Goal: Task Accomplishment & Management: Use online tool/utility

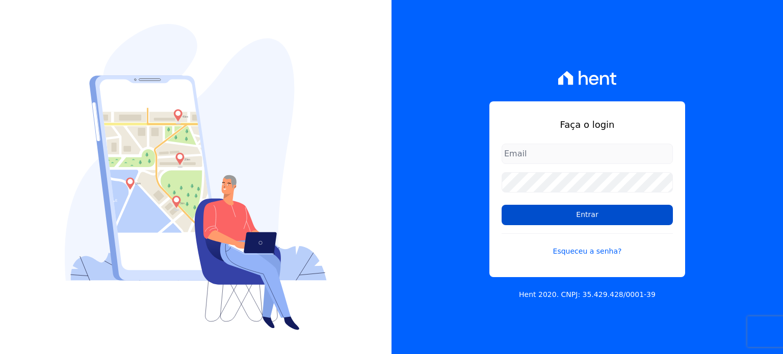
type input "atendimento@swarealty.com"
click at [590, 215] on input "Entrar" at bounding box center [586, 215] width 171 height 20
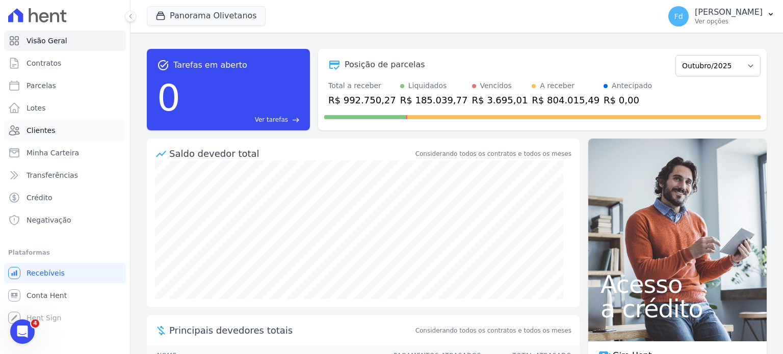
click at [42, 132] on span "Clientes" at bounding box center [40, 130] width 29 height 10
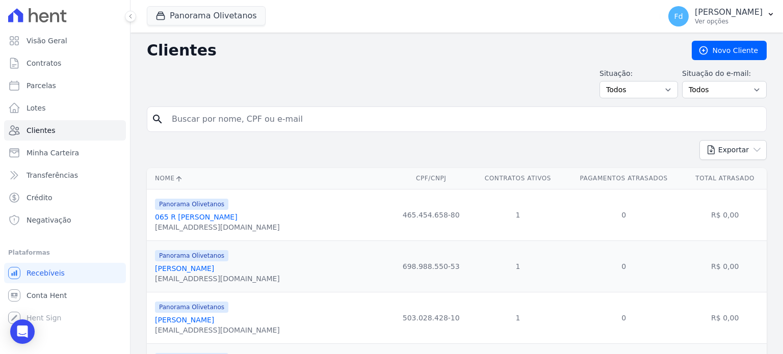
click at [268, 119] on input "search" at bounding box center [464, 119] width 596 height 20
drag, startPoint x: 228, startPoint y: 118, endPoint x: 222, endPoint y: 114, distance: 7.6
click at [226, 118] on input "search" at bounding box center [464, 119] width 596 height 20
paste input "294.296.978-46"
type input "294.296.978-46"
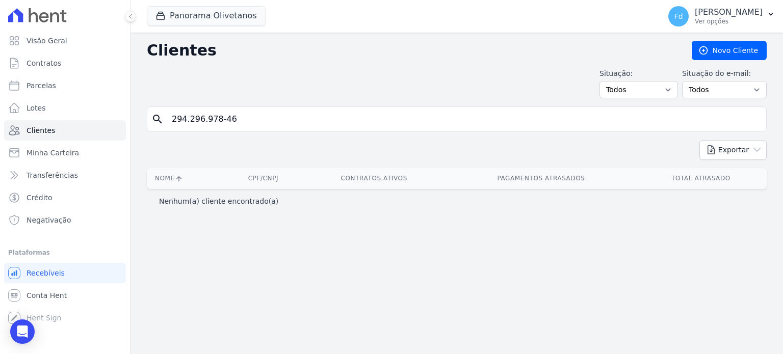
drag, startPoint x: 248, startPoint y: 116, endPoint x: 127, endPoint y: 114, distance: 120.8
click at [130, 114] on div "Clientes [GEOGRAPHIC_DATA] Situação: Todos Adimplentes Inadimplentes Situação d…" at bounding box center [456, 194] width 652 height 322
type input "071"
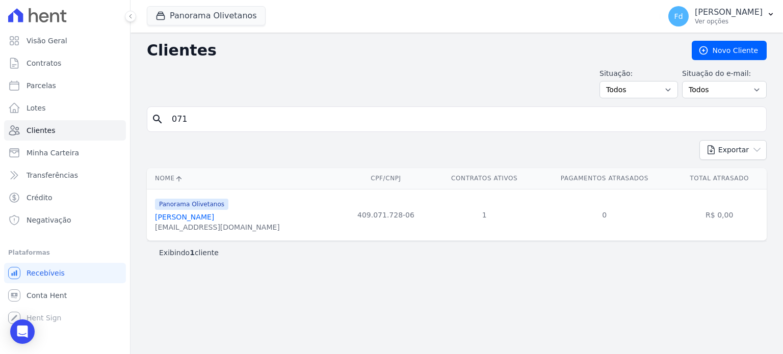
click at [207, 218] on link "[PERSON_NAME]" at bounding box center [184, 217] width 59 height 8
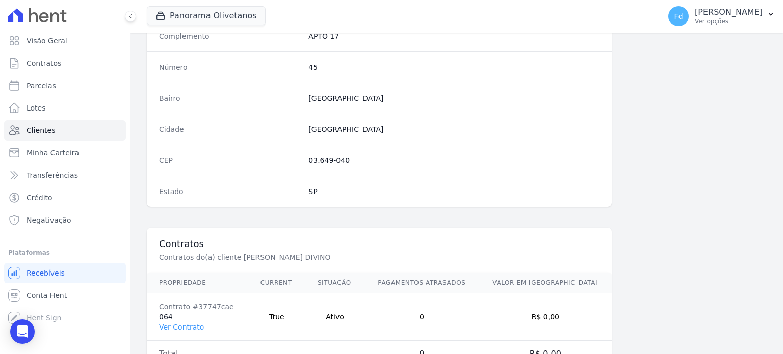
scroll to position [596, 0]
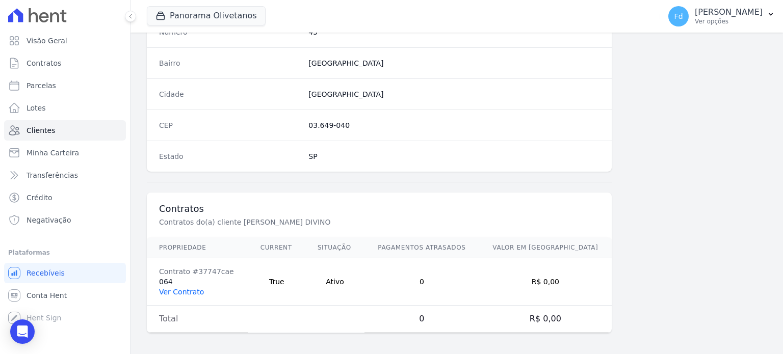
click at [171, 290] on link "Ver Contrato" at bounding box center [181, 292] width 45 height 8
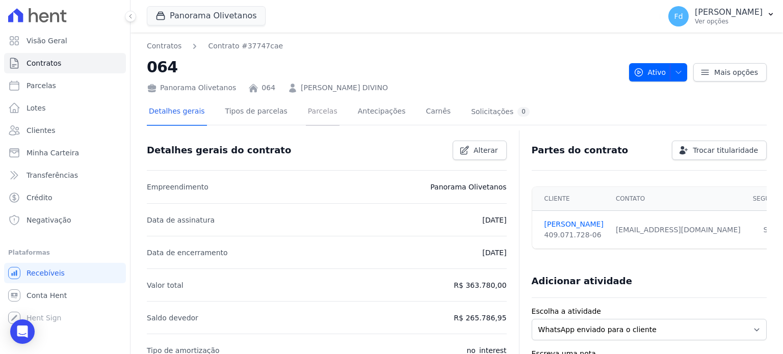
click at [306, 114] on link "Parcelas" at bounding box center [323, 112] width 34 height 27
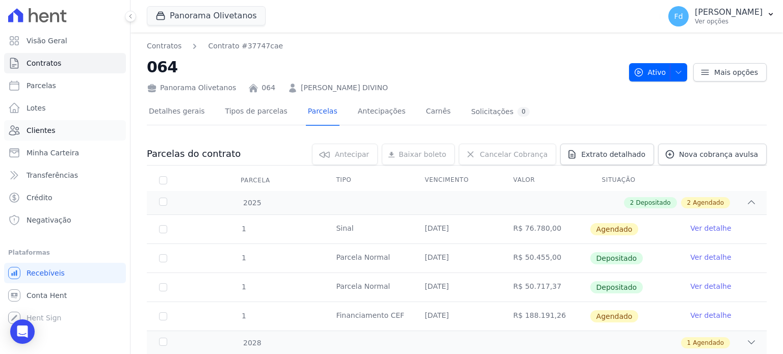
click at [45, 131] on span "Clientes" at bounding box center [40, 130] width 29 height 10
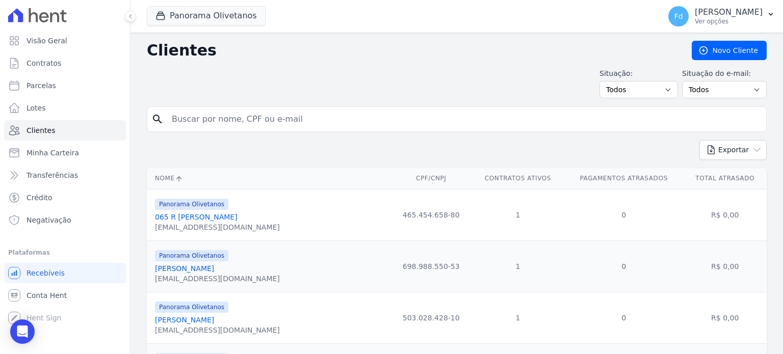
click at [297, 120] on input "search" at bounding box center [464, 119] width 596 height 20
paste input "152.257.688-65"
type input "152.257.688-65"
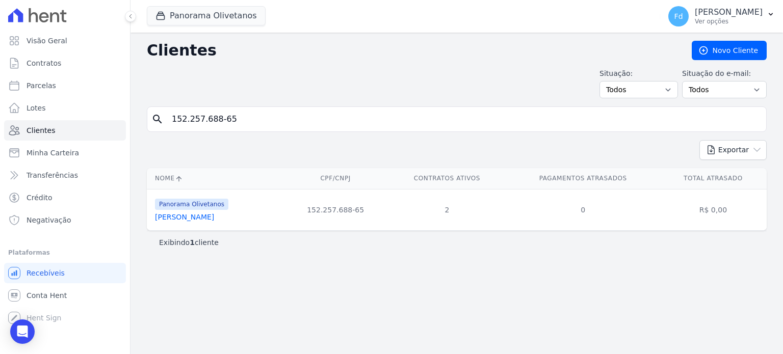
click at [214, 218] on link "[PERSON_NAME]" at bounding box center [184, 217] width 59 height 8
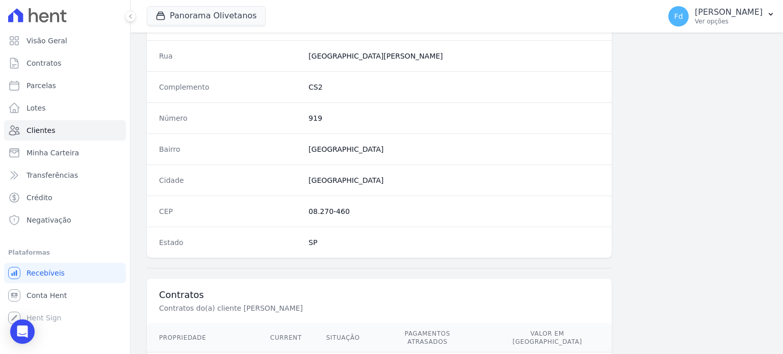
scroll to position [643, 0]
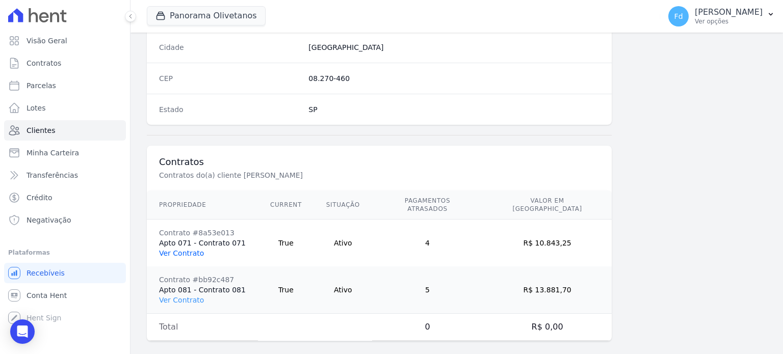
click at [188, 249] on link "Ver Contrato" at bounding box center [181, 253] width 45 height 8
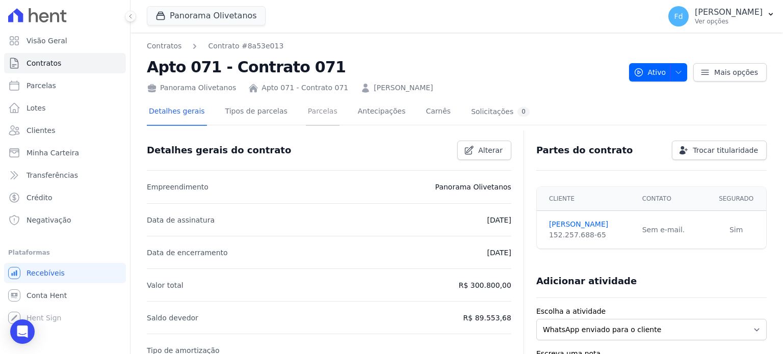
click at [306, 110] on link "Parcelas" at bounding box center [323, 112] width 34 height 27
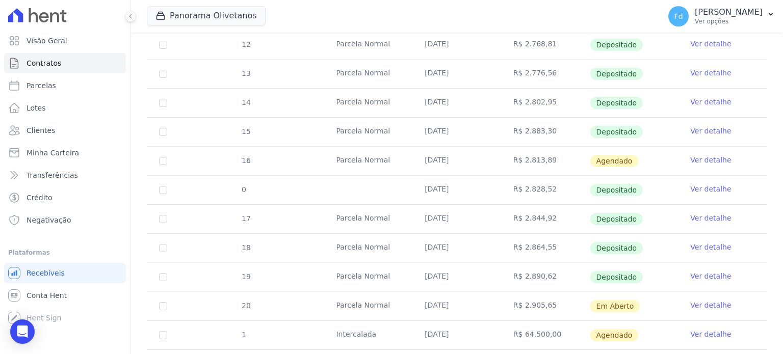
scroll to position [290, 0]
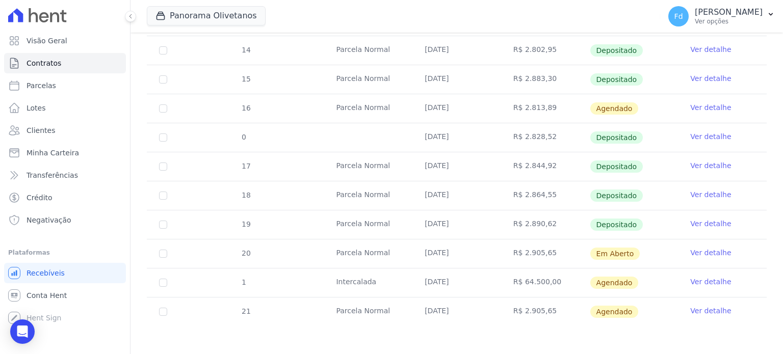
click at [695, 252] on link "Ver detalhe" at bounding box center [710, 253] width 41 height 10
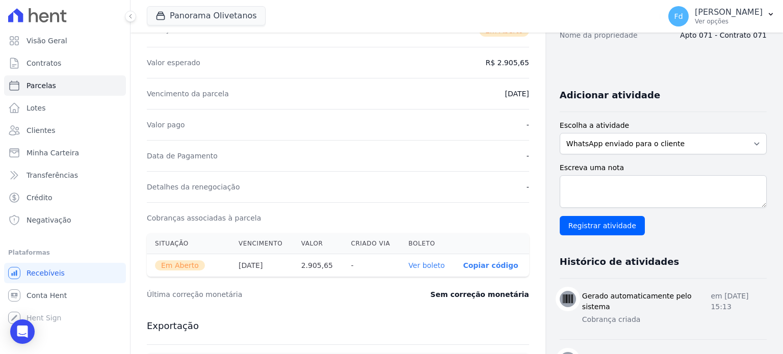
scroll to position [204, 0]
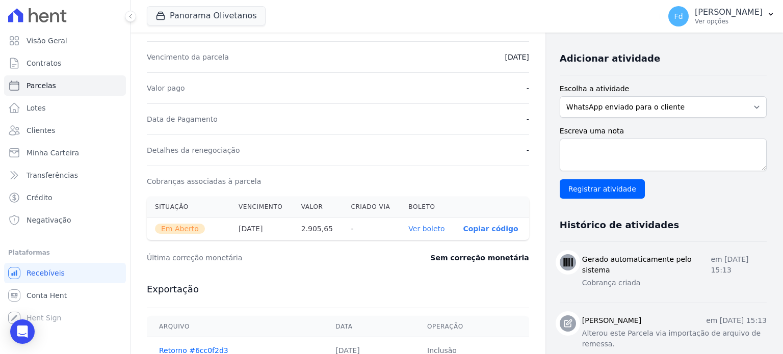
click at [422, 225] on link "Ver boleto" at bounding box center [426, 229] width 36 height 8
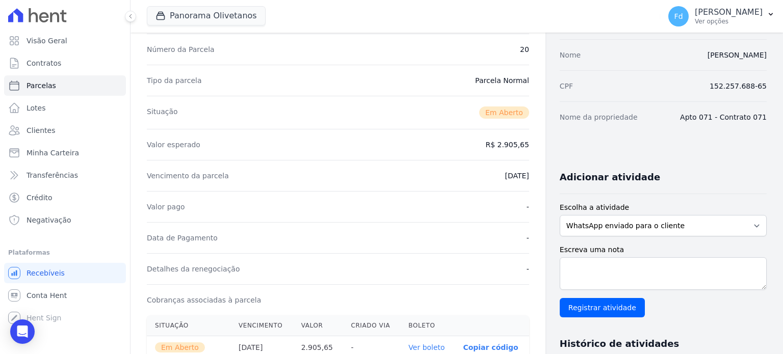
scroll to position [0, 0]
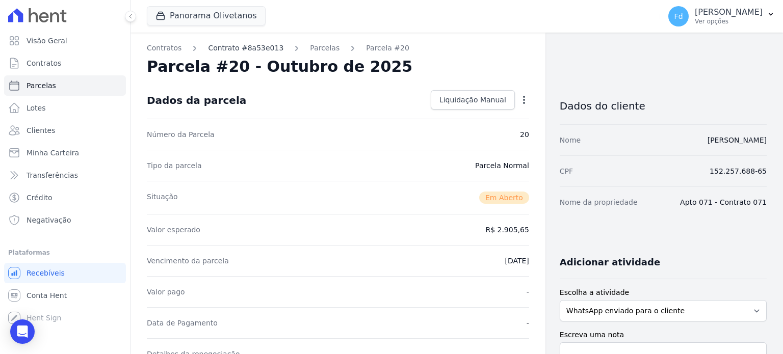
click at [248, 47] on link "Contrato #8a53e013" at bounding box center [245, 48] width 75 height 11
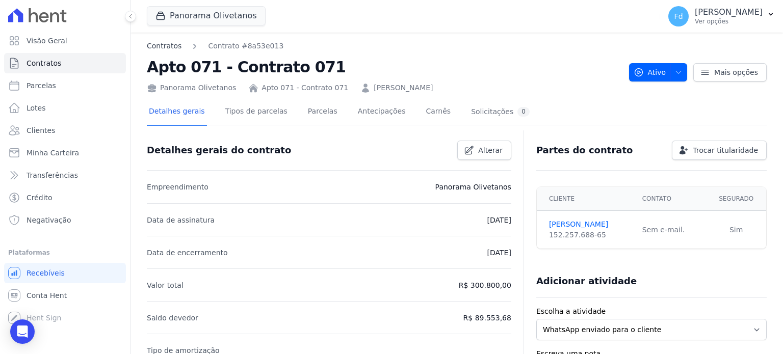
click at [166, 44] on link "Contratos" at bounding box center [164, 46] width 35 height 11
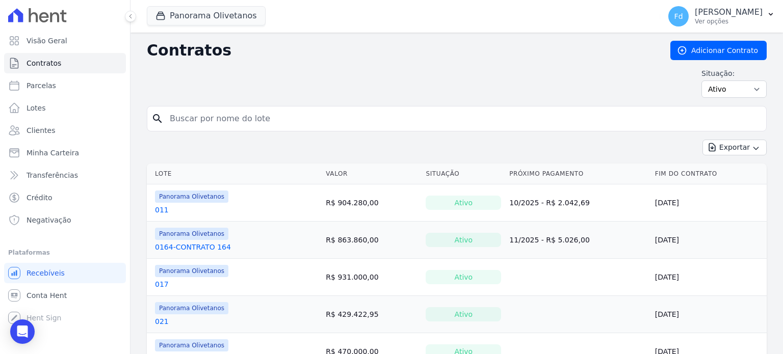
click at [247, 114] on input "search" at bounding box center [463, 119] width 598 height 20
paste input "152.257.688-65"
type input "152.257.688-65"
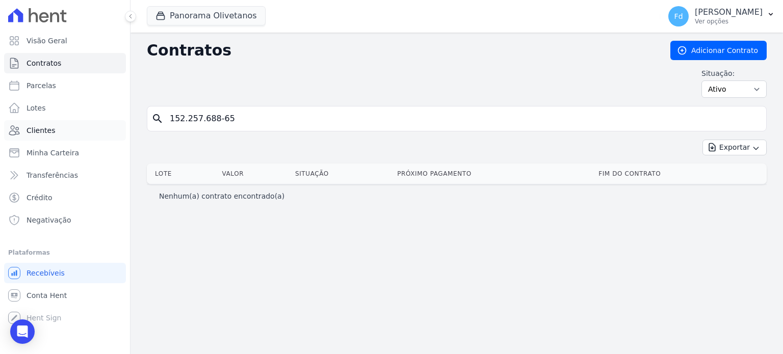
click at [42, 130] on span "Clientes" at bounding box center [40, 130] width 29 height 10
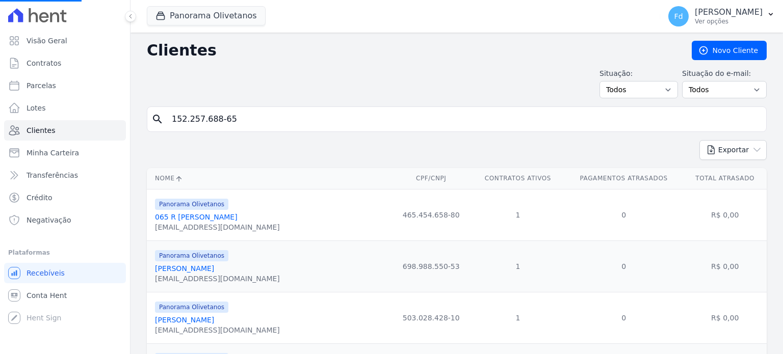
click at [251, 120] on input "152.257.688-65" at bounding box center [464, 119] width 596 height 20
click at [251, 120] on input "search" at bounding box center [464, 119] width 596 height 20
paste input "152.257.688-65"
type input "152.257.688-65"
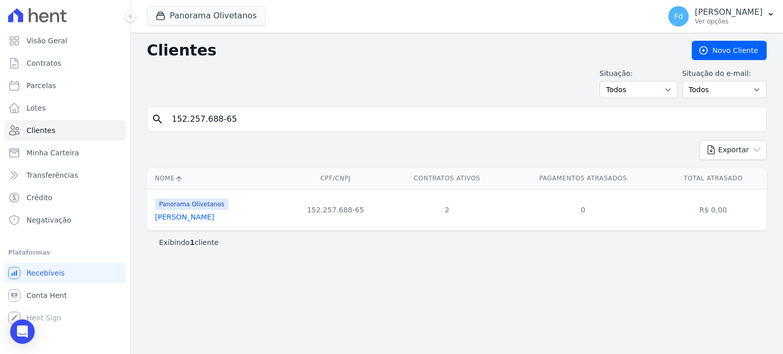
click at [213, 219] on link "[PERSON_NAME]" at bounding box center [184, 217] width 59 height 8
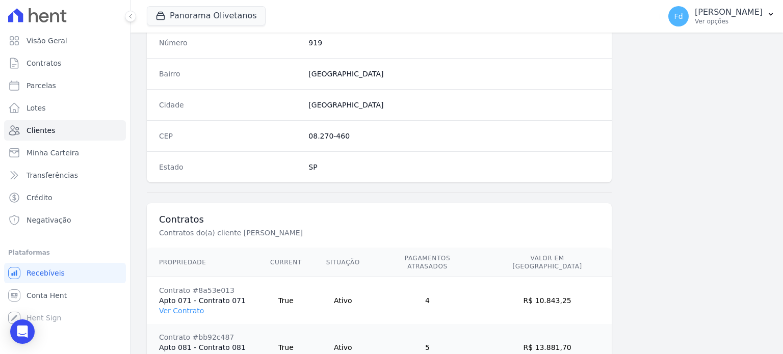
scroll to position [643, 0]
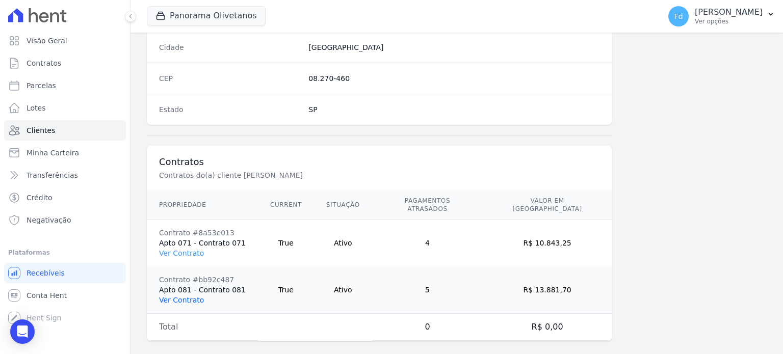
click at [183, 296] on link "Ver Contrato" at bounding box center [181, 300] width 45 height 8
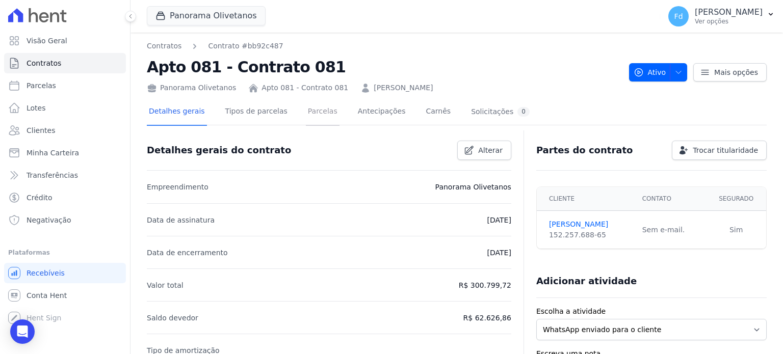
click at [310, 112] on link "Parcelas" at bounding box center [323, 112] width 34 height 27
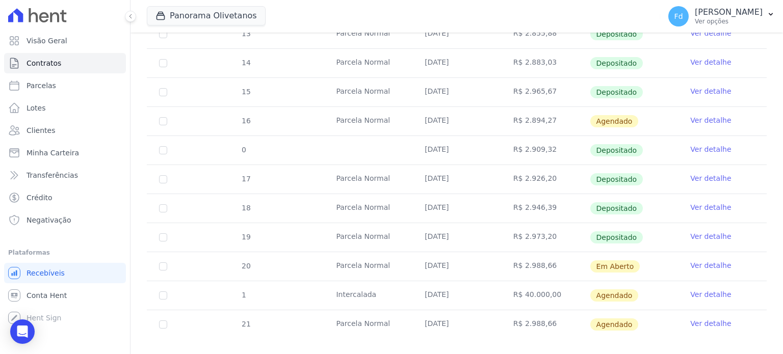
scroll to position [290, 0]
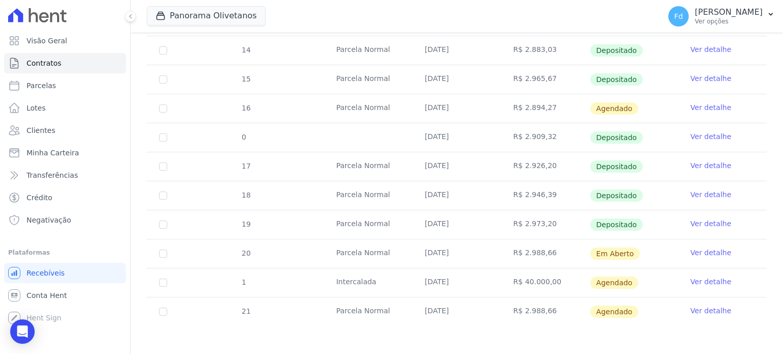
click at [690, 249] on link "Ver detalhe" at bounding box center [710, 253] width 41 height 10
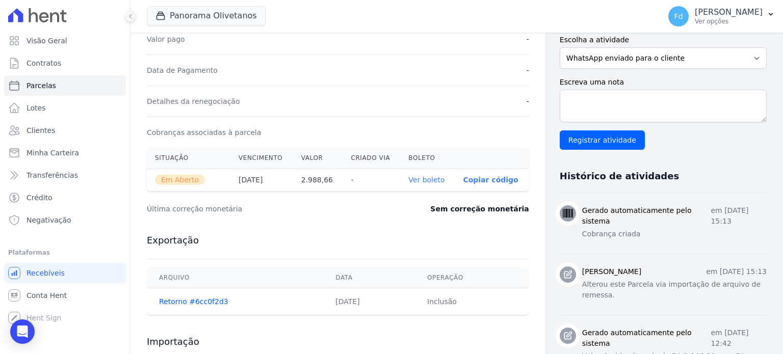
scroll to position [255, 0]
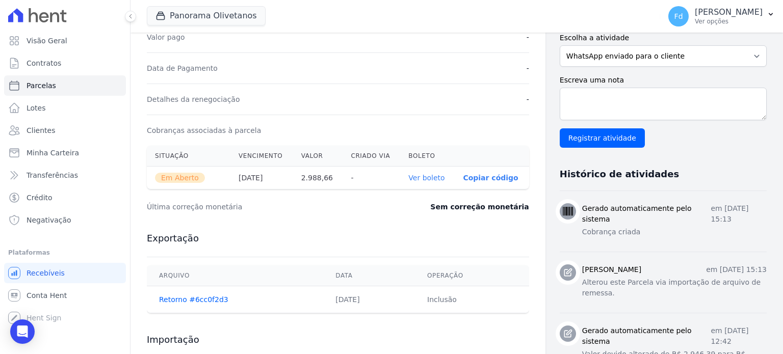
click at [430, 177] on link "Ver boleto" at bounding box center [426, 178] width 36 height 8
